Goal: Information Seeking & Learning: Learn about a topic

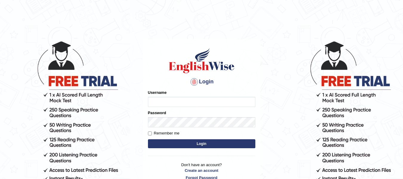
type input "melanipicoc"
click at [211, 139] on button "Login" at bounding box center [201, 143] width 107 height 9
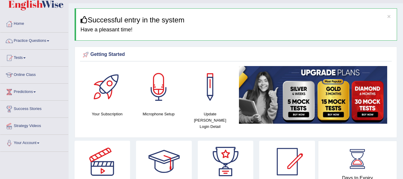
scroll to position [15, 0]
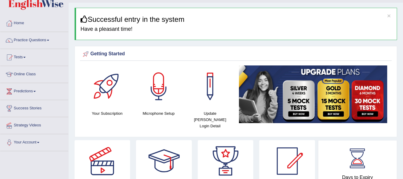
click at [26, 57] on span at bounding box center [24, 57] width 2 height 1
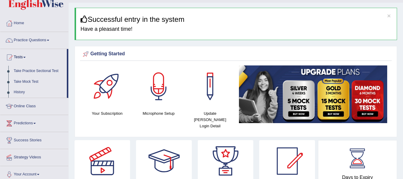
click at [49, 40] on span at bounding box center [48, 40] width 2 height 1
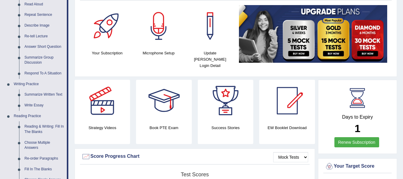
scroll to position [76, 0]
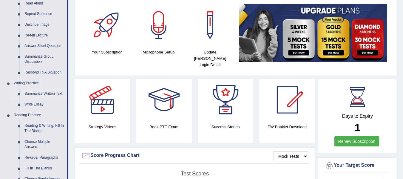
click at [57, 93] on link "Summarize Written Text" at bounding box center [44, 93] width 45 height 11
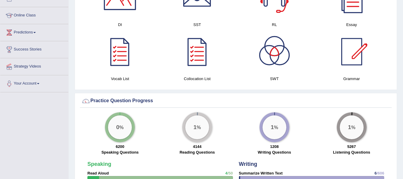
scroll to position [394, 0]
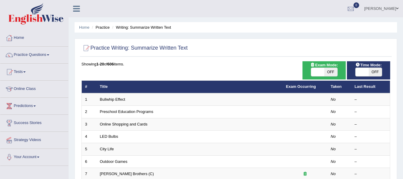
click at [332, 72] on span "OFF" at bounding box center [331, 72] width 13 height 8
checkbox input "true"
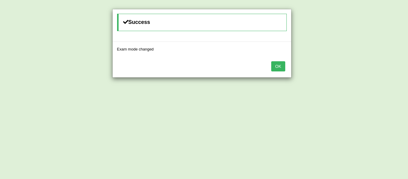
click at [275, 65] on button "OK" at bounding box center [278, 66] width 14 height 10
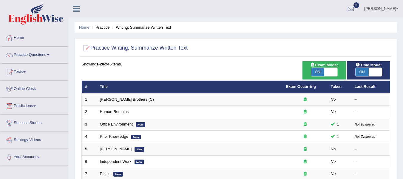
click at [359, 72] on span "ON" at bounding box center [362, 72] width 13 height 8
checkbox input "true"
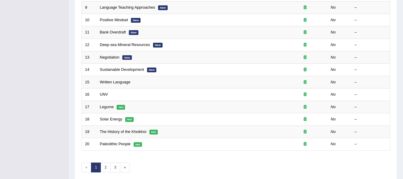
scroll to position [216, 0]
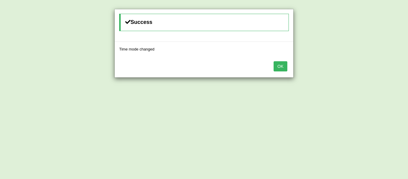
click at [280, 69] on button "OK" at bounding box center [280, 66] width 14 height 10
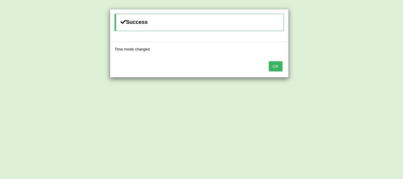
click at [279, 69] on button "OK" at bounding box center [276, 66] width 14 height 10
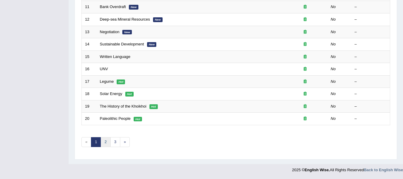
click at [109, 139] on link "2" at bounding box center [106, 142] width 10 height 10
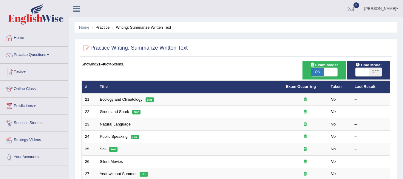
click at [377, 74] on span "OFF" at bounding box center [375, 72] width 13 height 8
checkbox input "true"
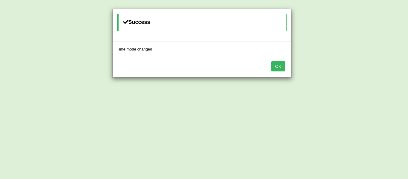
click at [280, 67] on button "OK" at bounding box center [278, 66] width 14 height 10
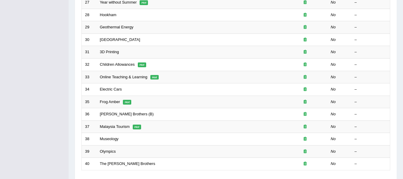
scroll to position [172, 0]
click at [113, 40] on link "South Africa" at bounding box center [120, 39] width 40 height 4
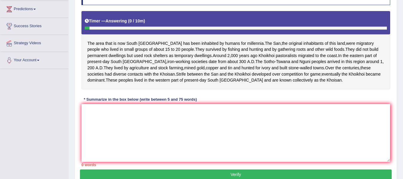
scroll to position [97, 0]
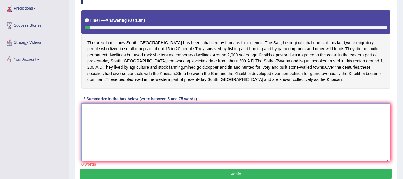
click at [134, 144] on textarea at bounding box center [236, 132] width 309 height 58
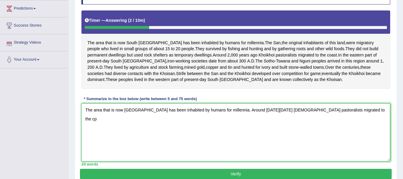
click at [367, 127] on textarea "The area that is now South Africa has been inhabited by humans for millennia. A…" at bounding box center [236, 132] width 309 height 58
click at [231, 129] on textarea "The area that is now South Africa has been inhabited by humans for millennia. A…" at bounding box center [236, 132] width 309 height 58
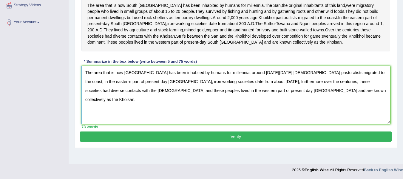
scroll to position [142, 0]
type textarea "The area that is now South Africa has been inhabited by humans for millennia, a…"
click at [316, 142] on button "Verify" at bounding box center [236, 136] width 312 height 10
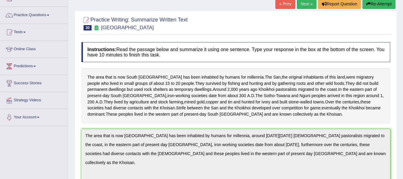
scroll to position [0, 0]
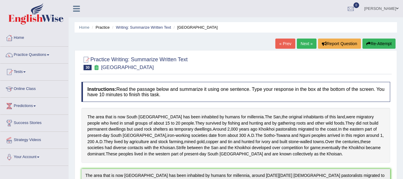
click at [305, 44] on link "Next »" at bounding box center [307, 44] width 20 height 10
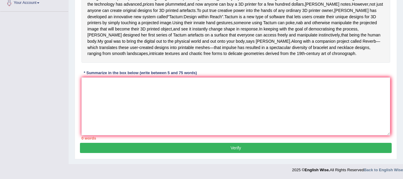
scroll to position [179, 0]
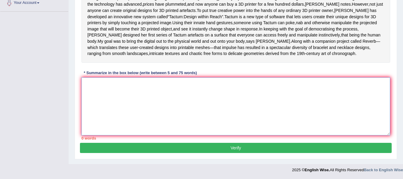
click at [247, 119] on textarea at bounding box center [236, 106] width 309 height 58
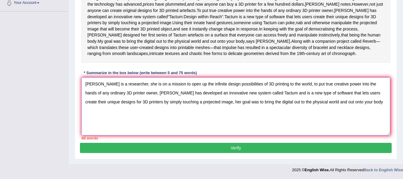
scroll to position [188, 0]
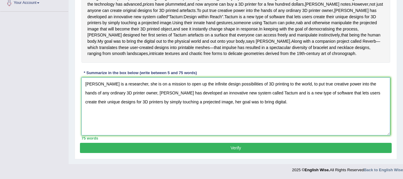
type textarea "Madeline Gannon is a researcher, she is on a mission to open up the infinite de…"
click at [262, 153] on button "Verify" at bounding box center [236, 148] width 312 height 10
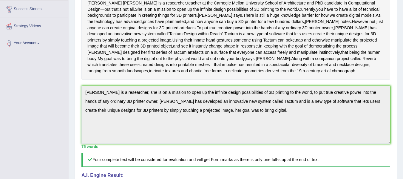
scroll to position [0, 0]
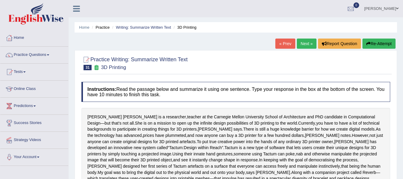
click at [302, 47] on link "Next »" at bounding box center [307, 44] width 20 height 10
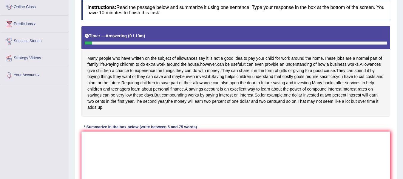
scroll to position [83, 0]
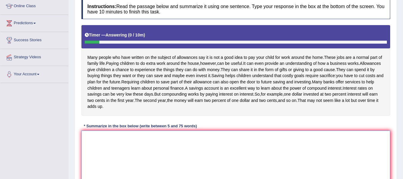
click at [137, 168] on textarea at bounding box center [236, 159] width 309 height 58
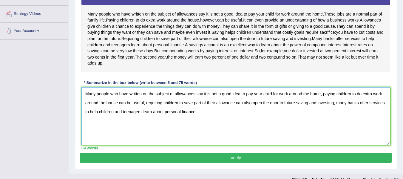
scroll to position [111, 0]
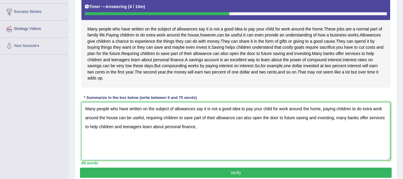
click at [345, 130] on textarea "Many people who have written on the subject of allowances say it is not a good …" at bounding box center [236, 131] width 309 height 58
click at [223, 142] on textarea "Many people who have written on the subject of allowances say it is not a good …" at bounding box center [236, 131] width 309 height 58
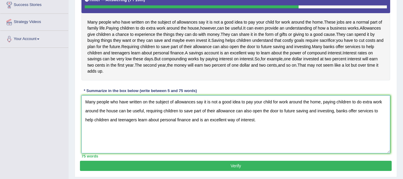
scroll to position [148, 0]
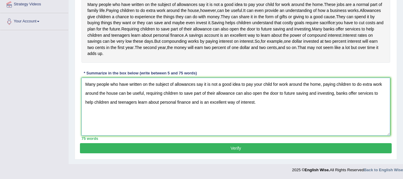
type textarea "Many people who have written on the subject of allowances say it is not a good …"
click at [264, 147] on button "Verify" at bounding box center [236, 148] width 312 height 10
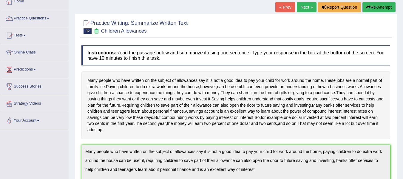
scroll to position [33, 0]
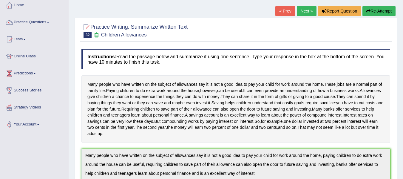
click at [26, 39] on span at bounding box center [24, 39] width 2 height 1
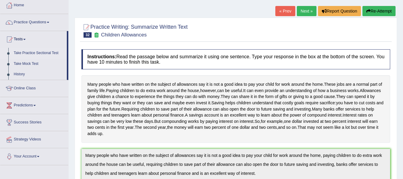
click at [13, 54] on link "Take Practice Sectional Test" at bounding box center [39, 53] width 56 height 11
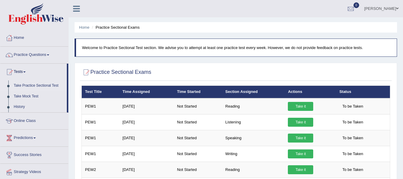
click at [49, 55] on span at bounding box center [48, 54] width 2 height 1
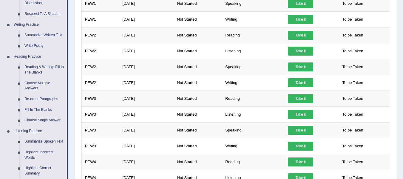
scroll to position [135, 0]
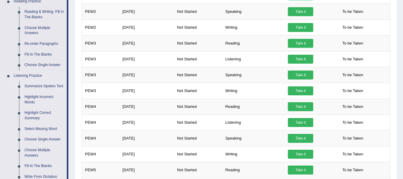
click at [48, 88] on link "Summarize Spoken Text" at bounding box center [44, 86] width 45 height 11
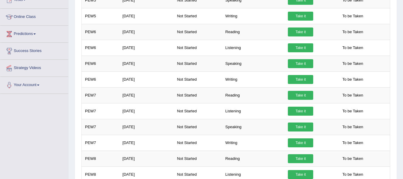
scroll to position [396, 0]
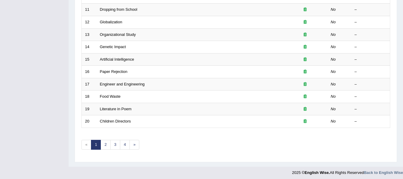
scroll to position [216, 0]
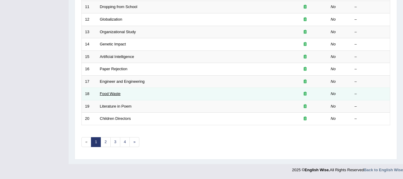
click at [114, 93] on link "Food Waste" at bounding box center [110, 93] width 21 height 4
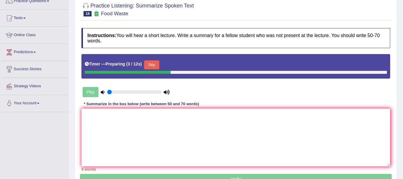
scroll to position [56, 0]
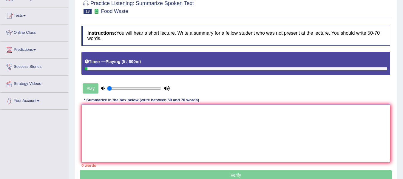
click at [264, 119] on textarea at bounding box center [236, 134] width 309 height 58
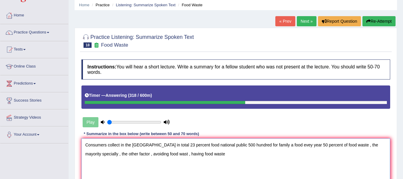
scroll to position [23, 0]
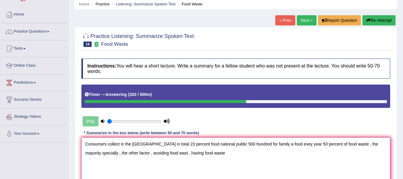
type textarea "Consumers collect in the [GEOGRAPHIC_DATA] in total 23 percent food national pu…"
click at [379, 21] on button "Re-Attempt" at bounding box center [379, 20] width 33 height 10
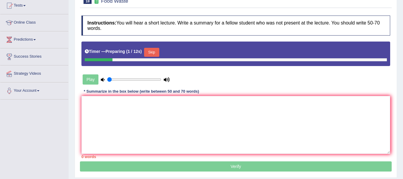
scroll to position [68, 0]
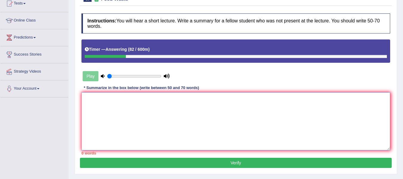
click at [146, 110] on textarea at bounding box center [236, 121] width 309 height 58
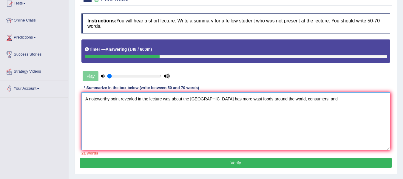
click at [146, 110] on textarea "A noteworthy point revealed in the lecture was about the [GEOGRAPHIC_DATA] has …" at bounding box center [236, 121] width 309 height 58
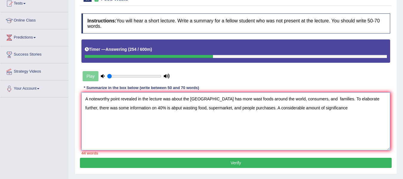
click at [146, 110] on textarea "A noteworthy point revealed in the lecture was about the [GEOGRAPHIC_DATA] has …" at bounding box center [236, 121] width 309 height 58
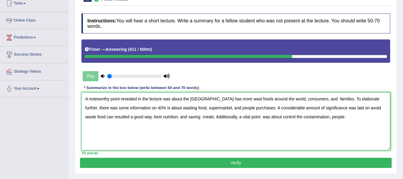
type textarea "A noteworthy point revealed in the lecture was about the [GEOGRAPHIC_DATA] has …"
click at [305, 167] on button "Verify" at bounding box center [236, 163] width 312 height 10
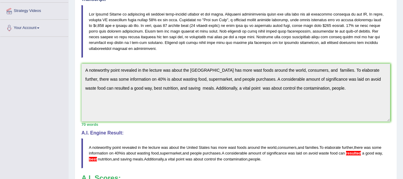
scroll to position [0, 0]
